Goal: Book appointment/travel/reservation

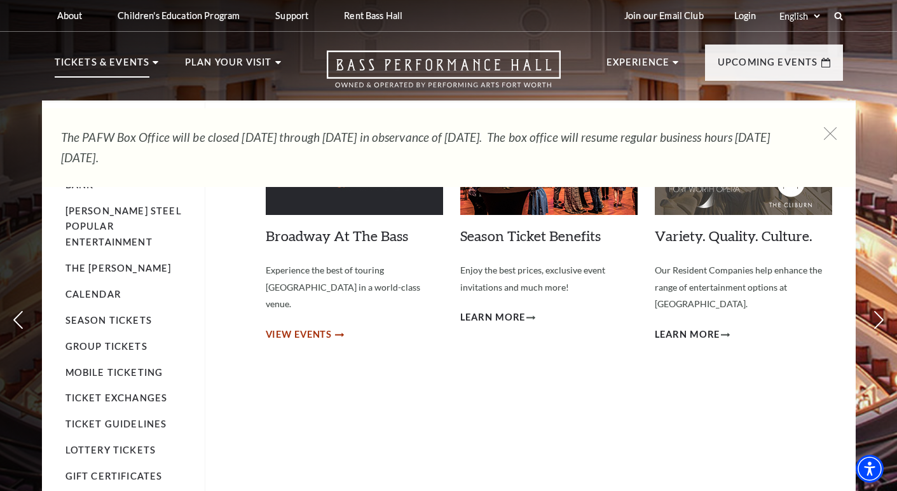
click at [311, 327] on span "View Events" at bounding box center [299, 335] width 67 height 16
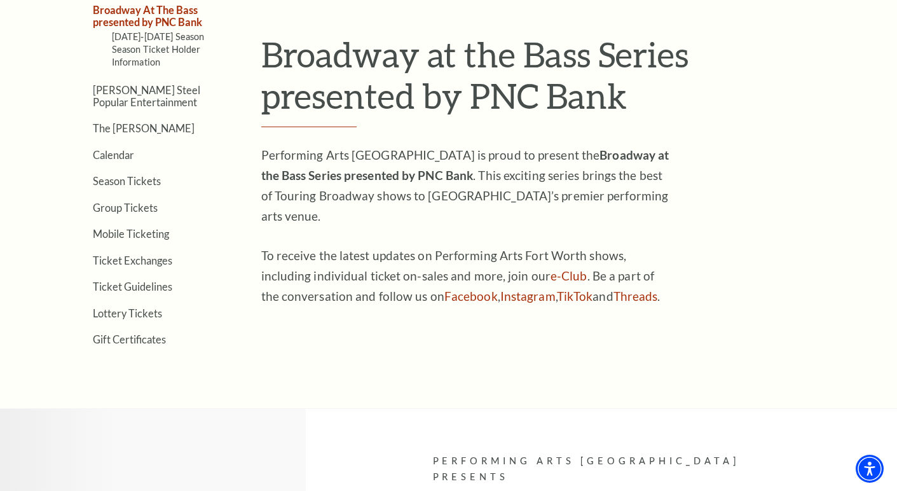
scroll to position [369, 0]
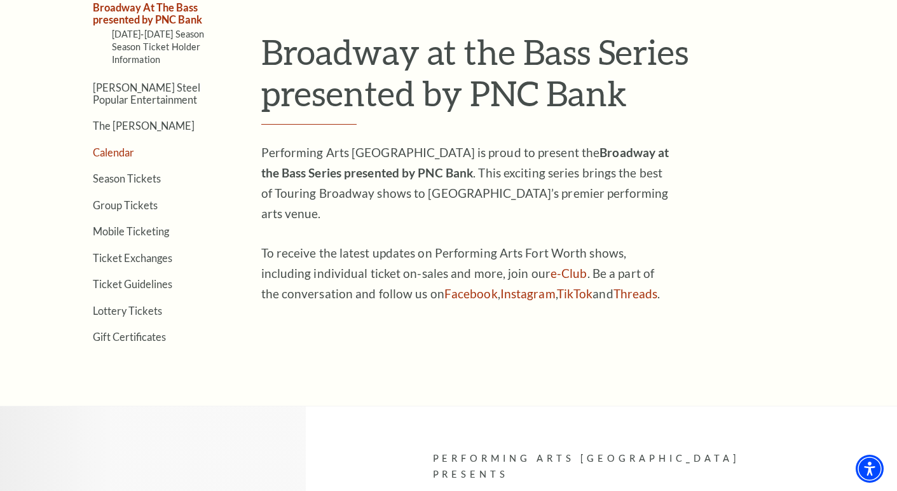
click at [122, 147] on link "Calendar" at bounding box center [113, 152] width 41 height 12
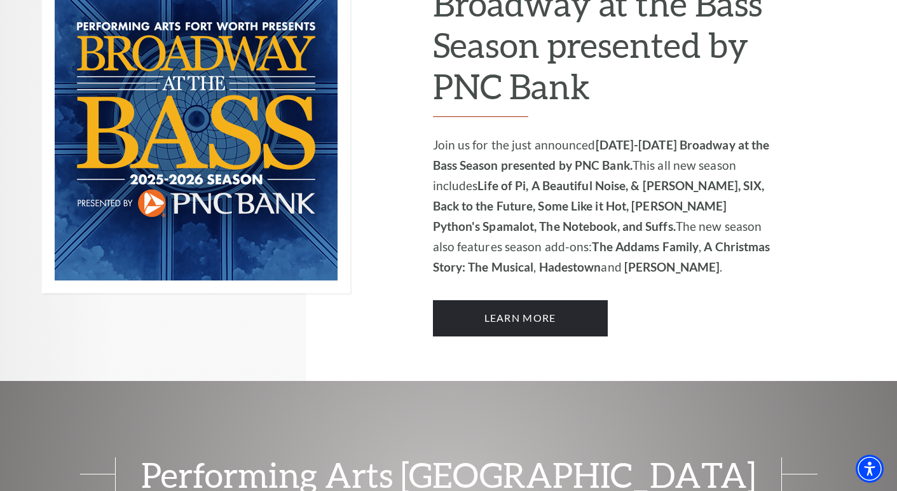
scroll to position [894, 0]
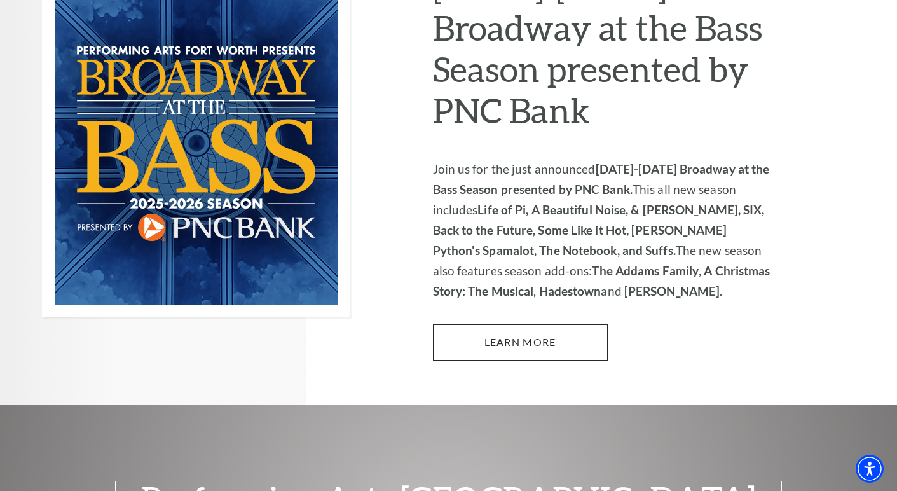
click at [494, 324] on link "Learn More" at bounding box center [520, 342] width 175 height 36
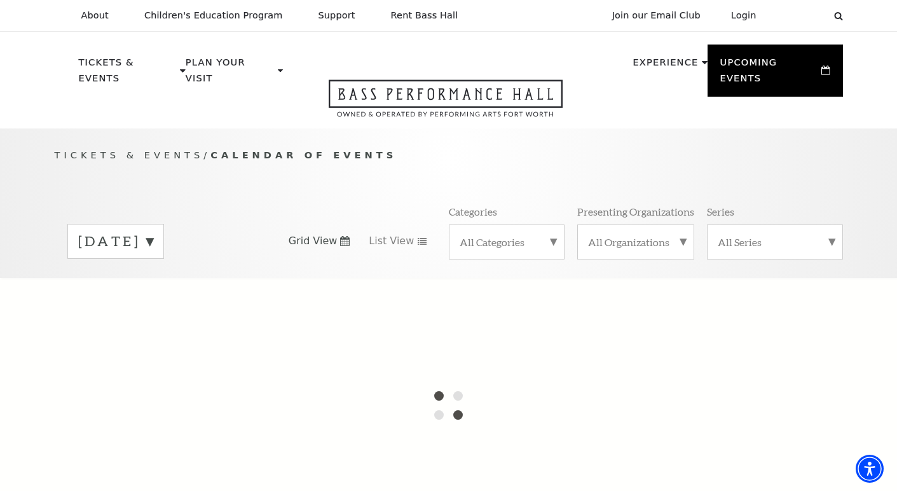
click at [153, 231] on label "August 2025" at bounding box center [115, 241] width 75 height 20
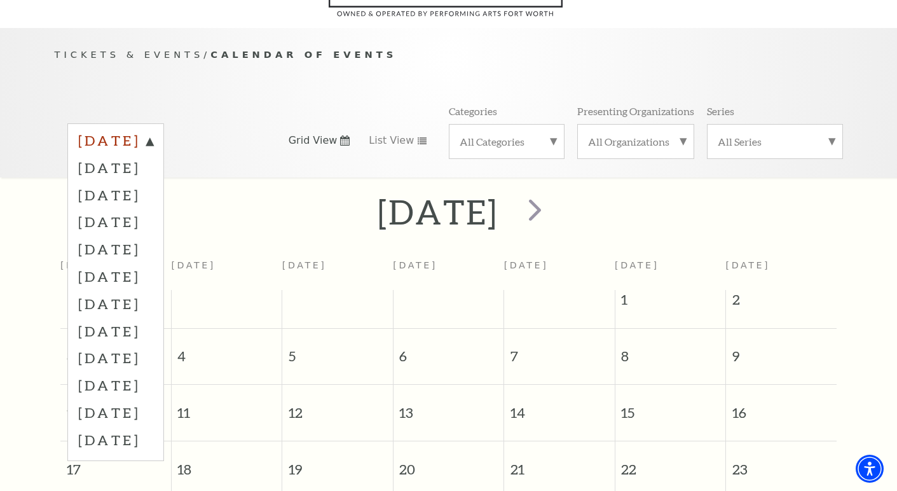
scroll to position [112, 0]
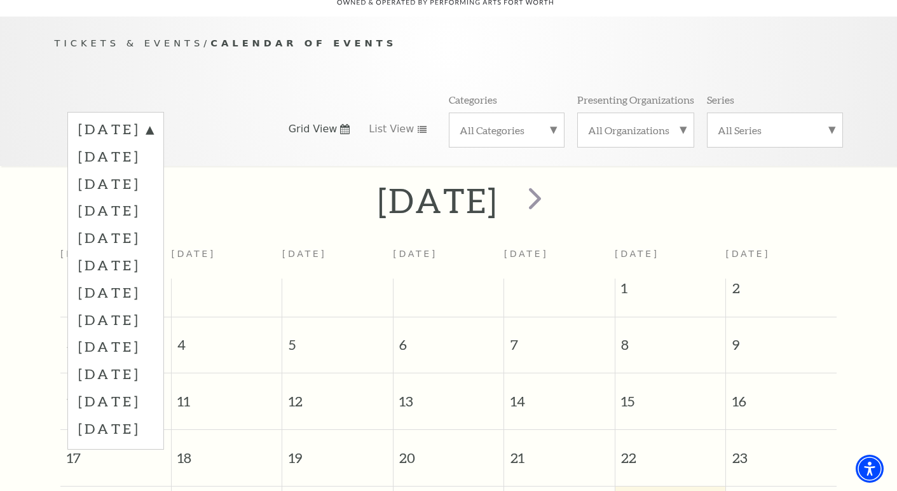
click at [243, 219] on div "August 2025 Sunday Monday Tuesday Wednesday Thursday Friday Saturday 1 2 3 4 5 …" at bounding box center [448, 494] width 897 height 632
click at [285, 199] on div "August 2025" at bounding box center [448, 200] width 897 height 45
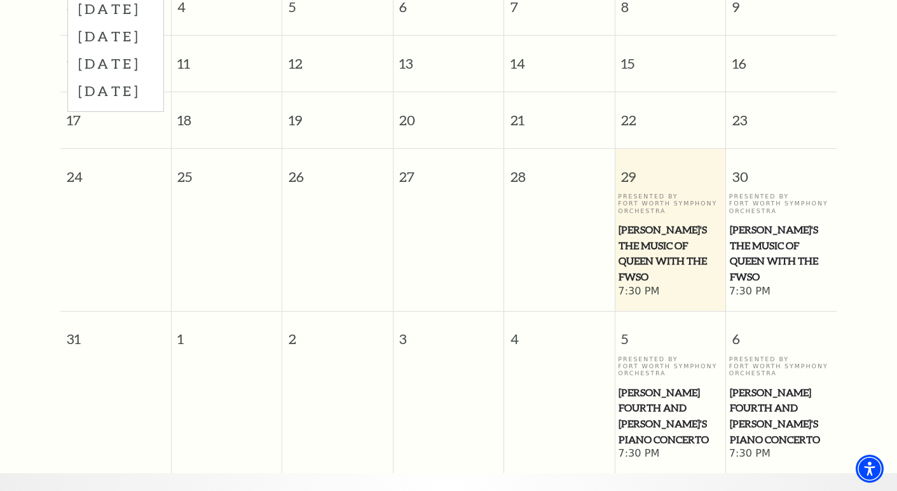
scroll to position [488, 0]
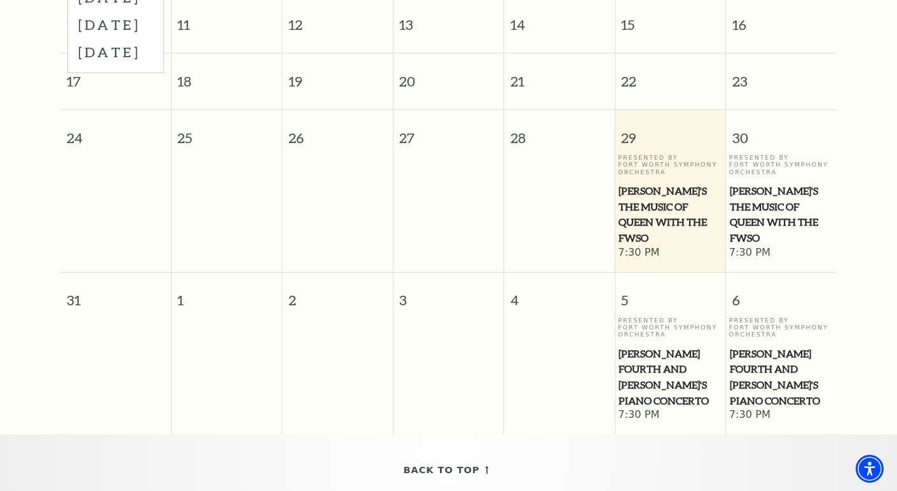
click at [646, 183] on span "Windborne's The Music of Queen with the FWSO" at bounding box center [669, 214] width 103 height 63
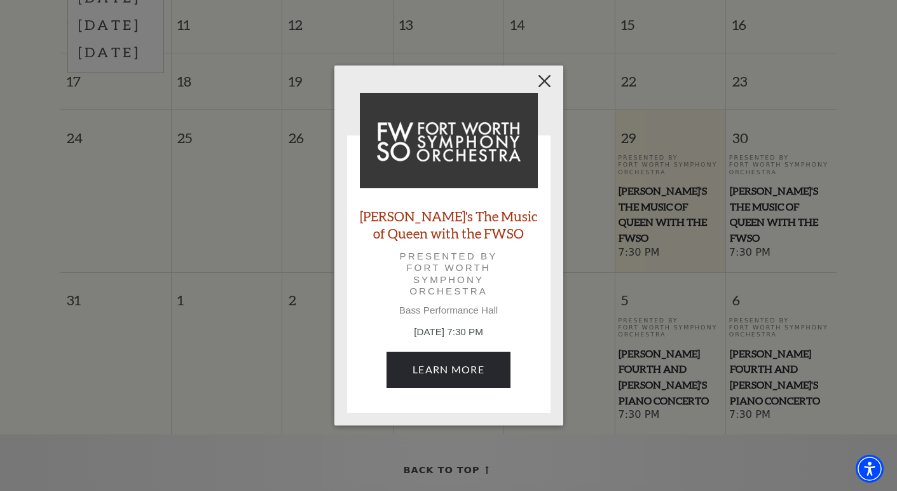
click at [542, 83] on button "Close" at bounding box center [544, 81] width 24 height 24
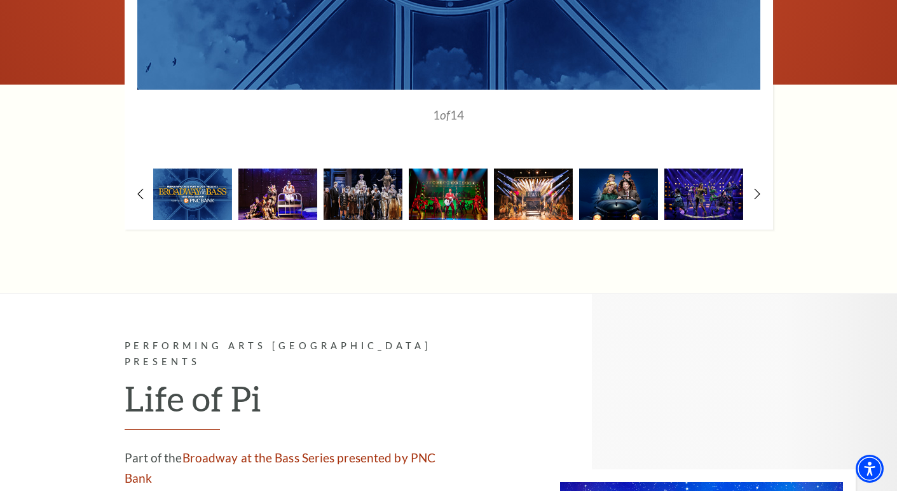
scroll to position [1243, 0]
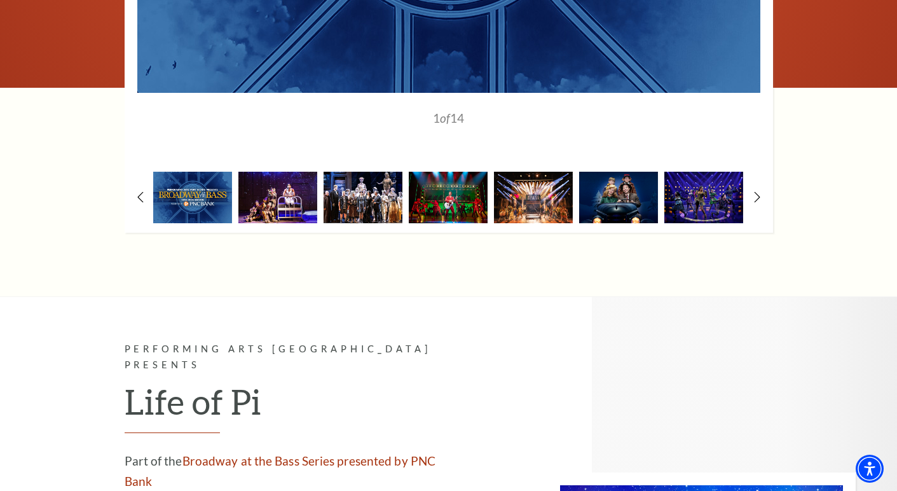
click at [360, 172] on img at bounding box center [363, 197] width 79 height 51
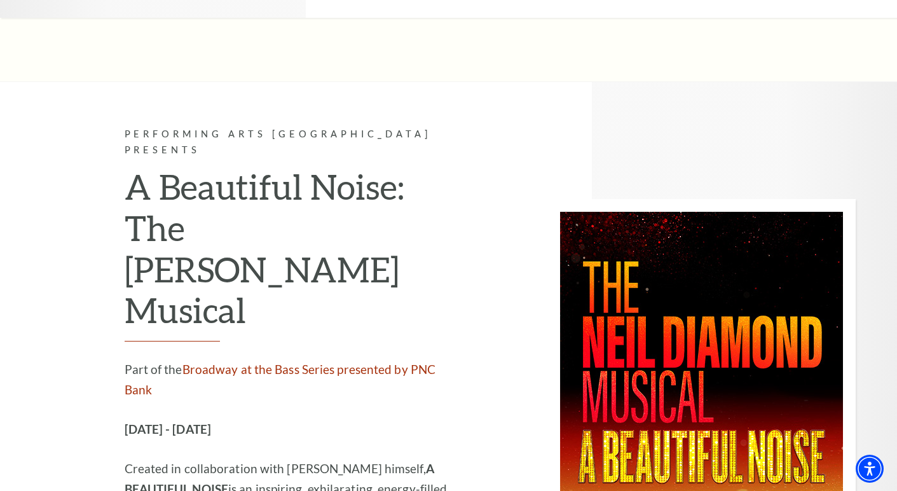
scroll to position [2967, 0]
